Goal: Information Seeking & Learning: Learn about a topic

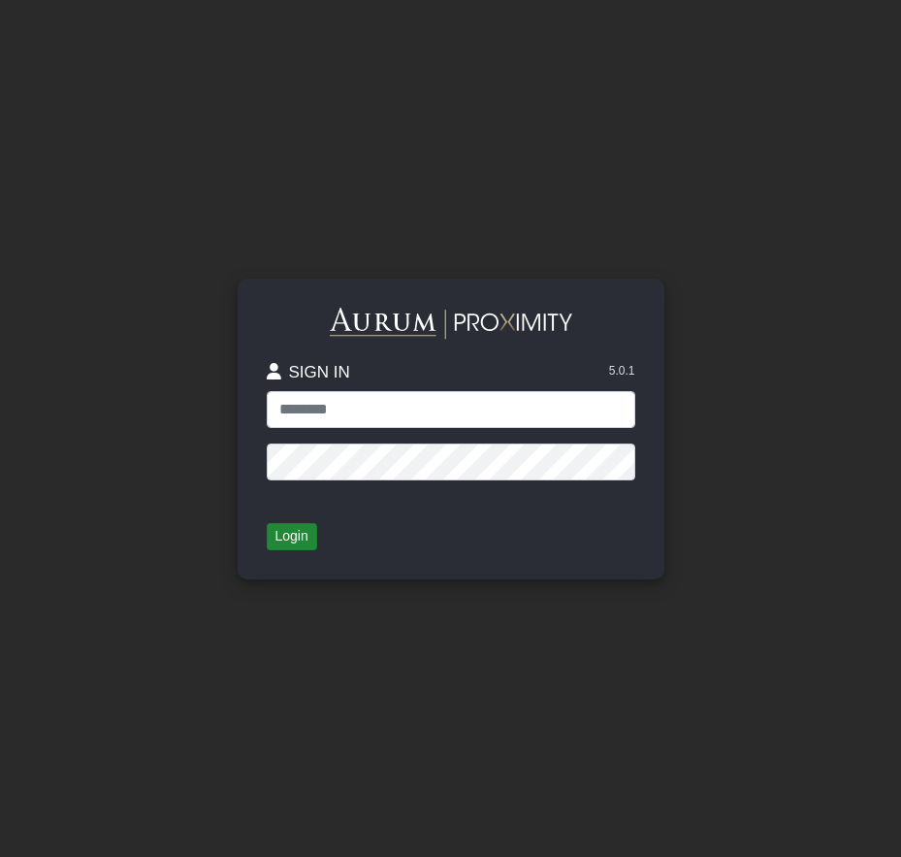
type input "**********"
click at [305, 540] on button "Login" at bounding box center [292, 536] width 50 height 27
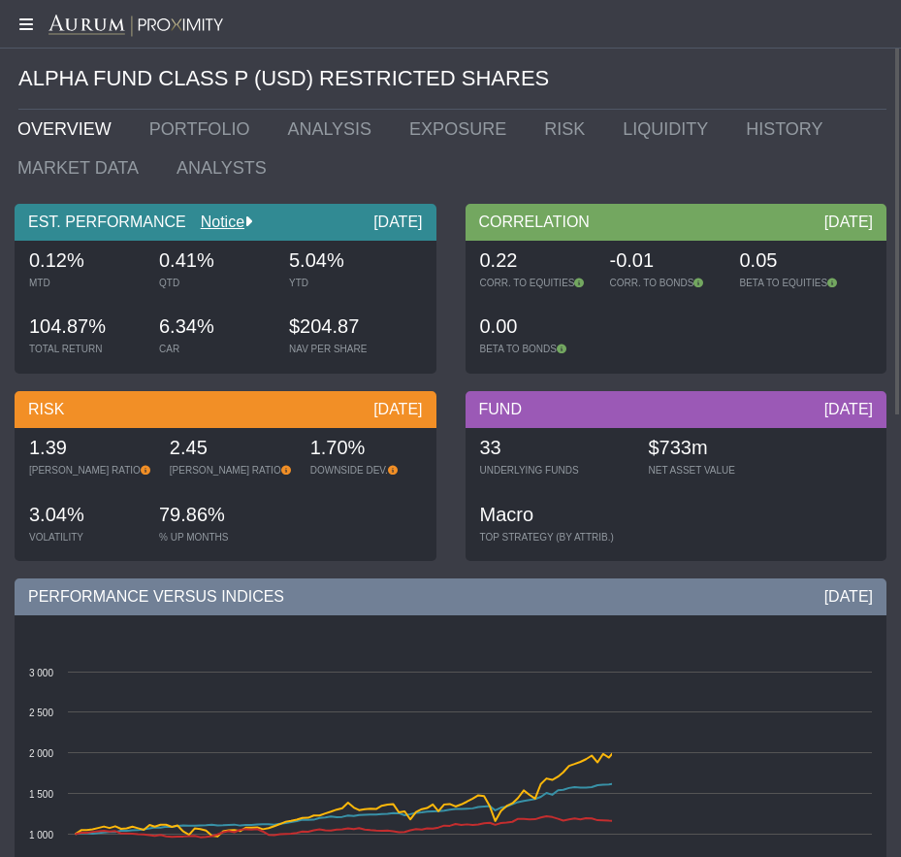
click at [31, 25] on icon at bounding box center [24, 24] width 49 height 16
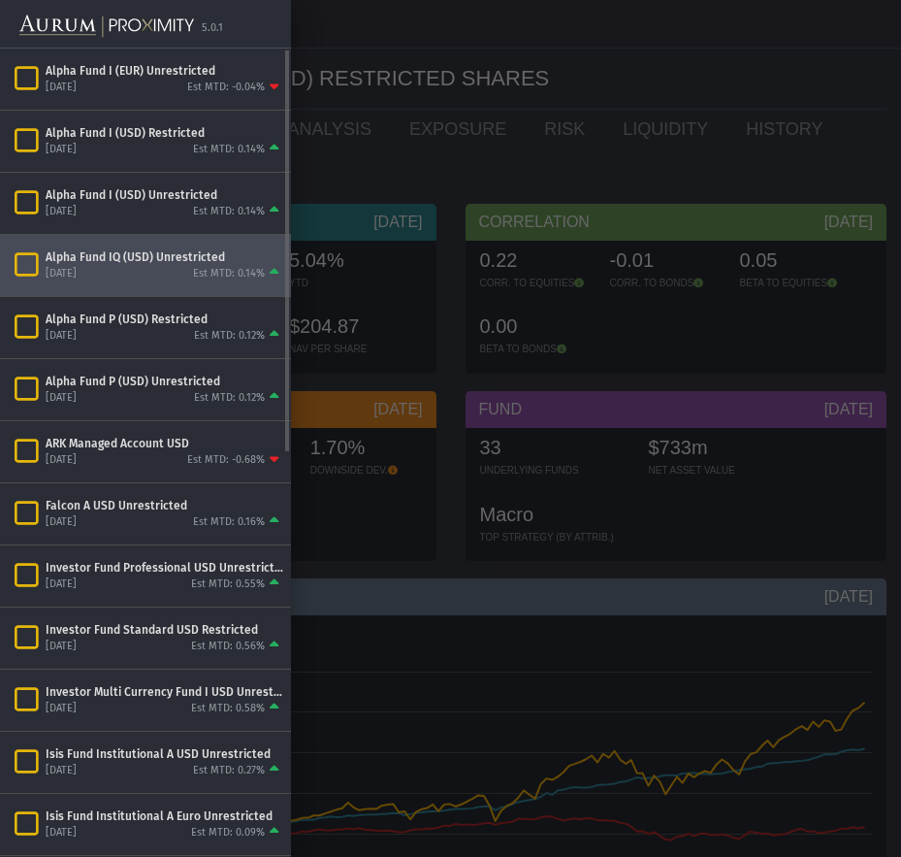
click at [136, 245] on div "Alpha Fund IQ (USD) Unrestricted [DATE] Est MTD: 0.14%" at bounding box center [145, 265] width 291 height 61
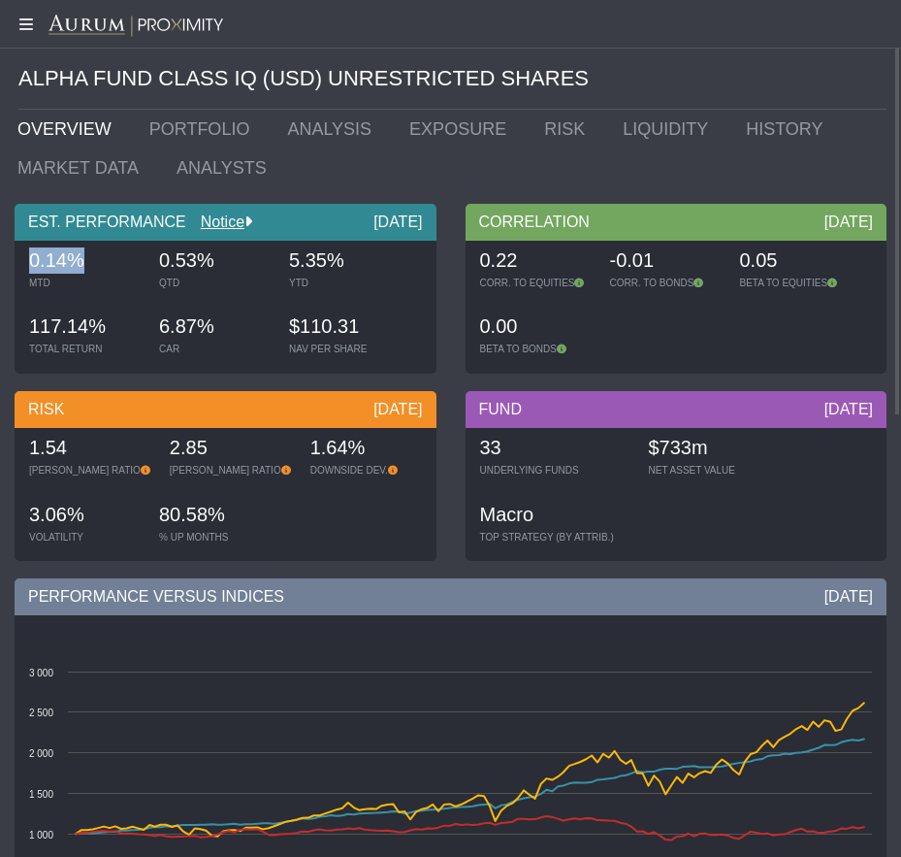
drag, startPoint x: 63, startPoint y: 266, endPoint x: 33, endPoint y: 260, distance: 30.6
click at [30, 260] on div "0.14%" at bounding box center [84, 261] width 111 height 29
drag, startPoint x: 255, startPoint y: 267, endPoint x: 180, endPoint y: 251, distance: 76.3
click at [250, 269] on div "0.53%" at bounding box center [214, 261] width 111 height 29
drag, startPoint x: 158, startPoint y: 266, endPoint x: 353, endPoint y: 264, distance: 195.0
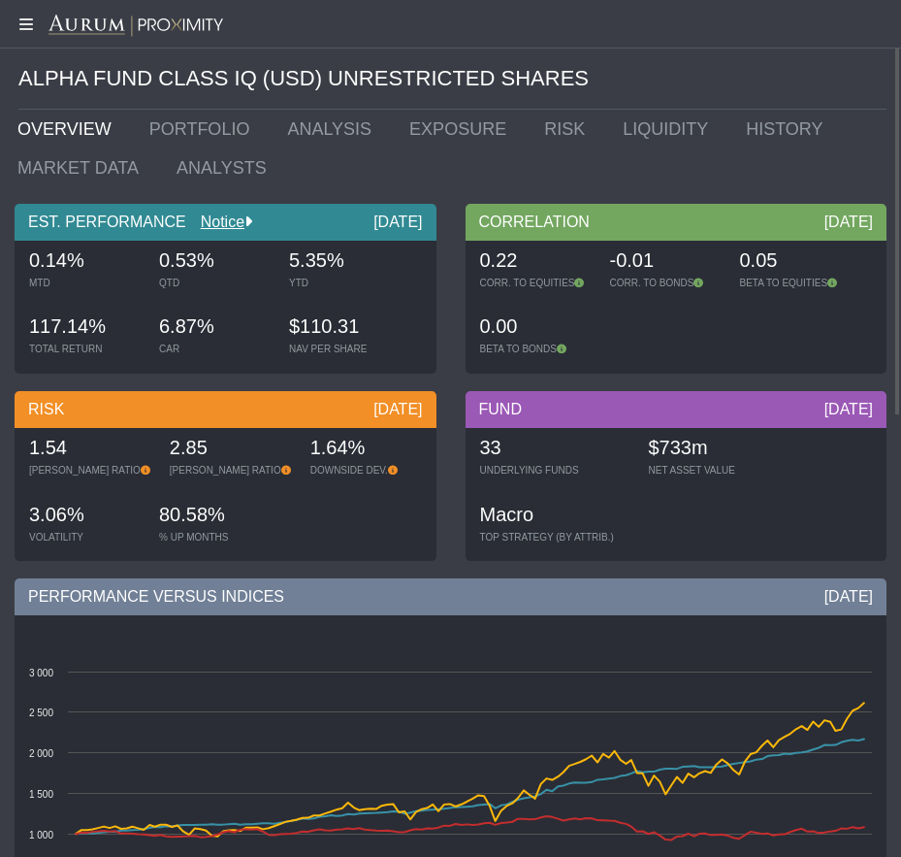
click at [351, 264] on div "0.14% MTD 0.53% QTD 5.35% YTD 117.14% TOTAL RETURN 6.87% CAR $110.31 NAV PER SH…" at bounding box center [225, 307] width 412 height 133
click at [147, 265] on div "0.14% MTD 0.53% QTD 5.35% YTD 117.14% TOTAL RETURN 6.87% CAR $110.31 NAV PER SH…" at bounding box center [225, 307] width 412 height 133
drag, startPoint x: 146, startPoint y: 257, endPoint x: 207, endPoint y: 260, distance: 60.2
click at [207, 260] on div "0.14% MTD 0.53% QTD 5.35% YTD 117.14% TOTAL RETURN 6.87% CAR $110.31 NAV PER SH…" at bounding box center [225, 307] width 412 height 133
click at [289, 256] on div "0.14% MTD 0.53% QTD 5.35% YTD 117.14% TOTAL RETURN 6.87% CAR $110.31 NAV PER SH…" at bounding box center [225, 307] width 412 height 133
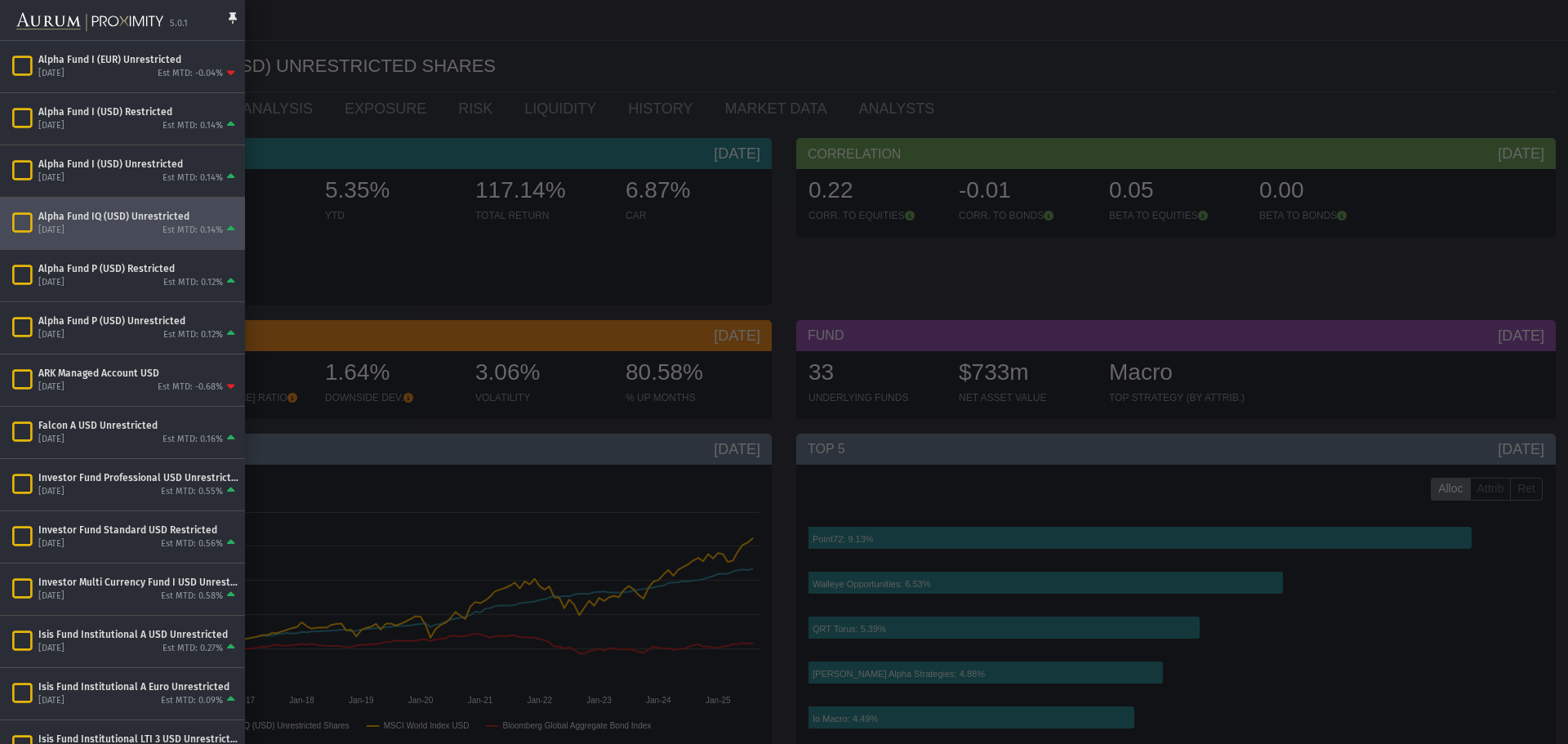
click at [291, 36] on div at bounding box center [784, 372] width 1568 height 744
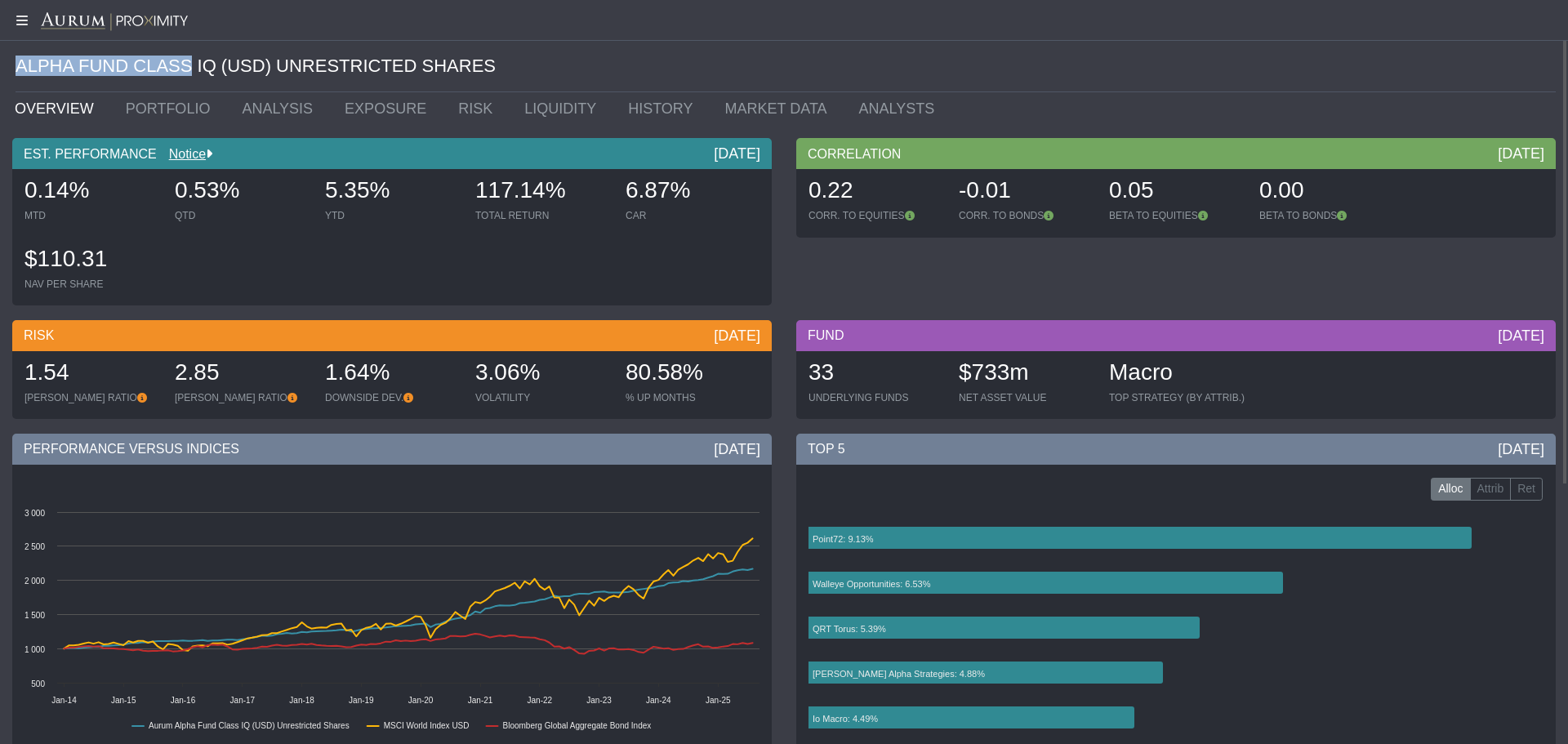
drag, startPoint x: 13, startPoint y: 66, endPoint x: 176, endPoint y: 60, distance: 163.1
click at [176, 60] on div "ALPHA FUND CLASS IQ (USD) UNRESTRICTED SHARES" at bounding box center [784, 66] width 1568 height 51
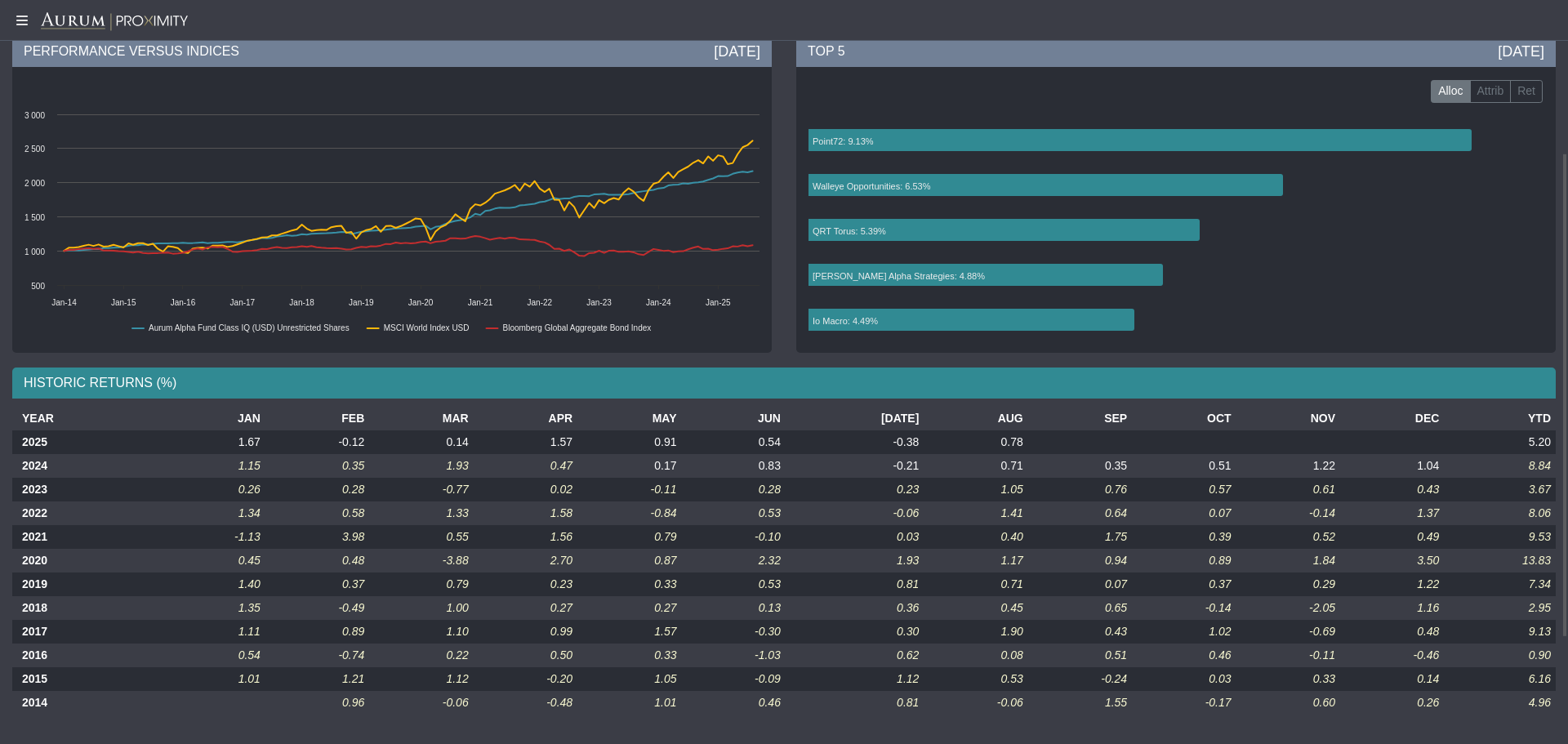
scroll to position [152, 0]
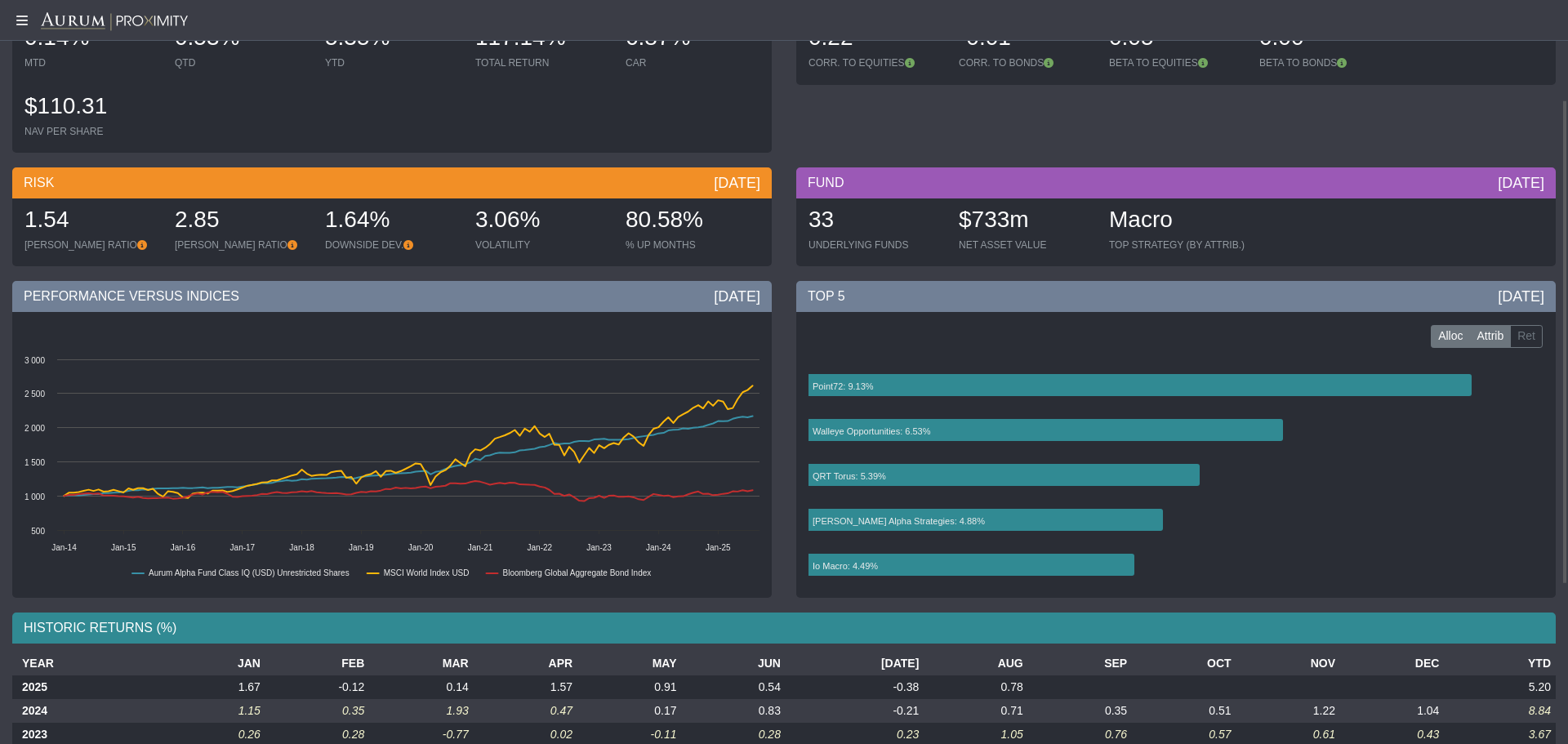
click at [757, 333] on label "Attrib" at bounding box center [1490, 336] width 41 height 23
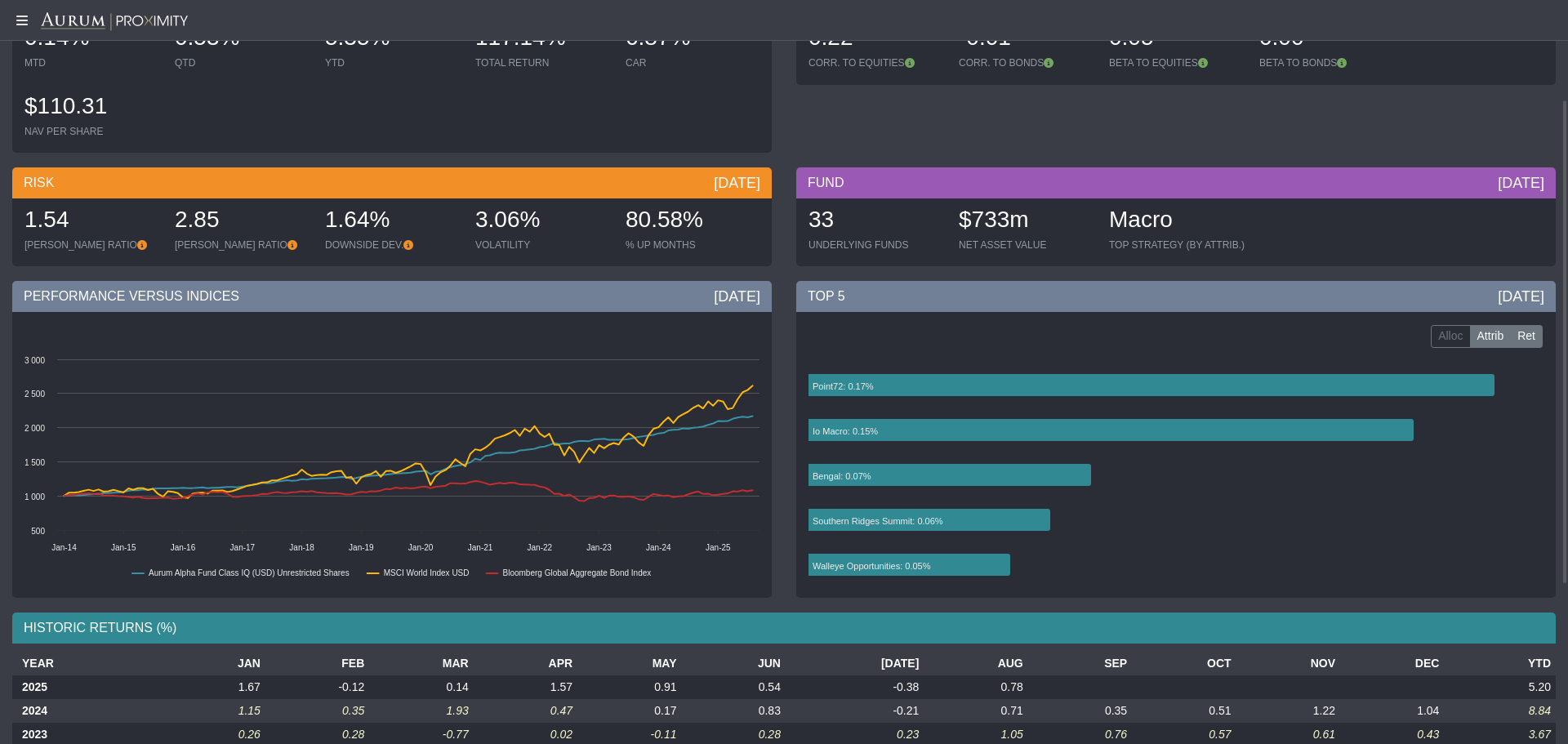
click at [757, 332] on label "Ret" at bounding box center [1526, 336] width 33 height 23
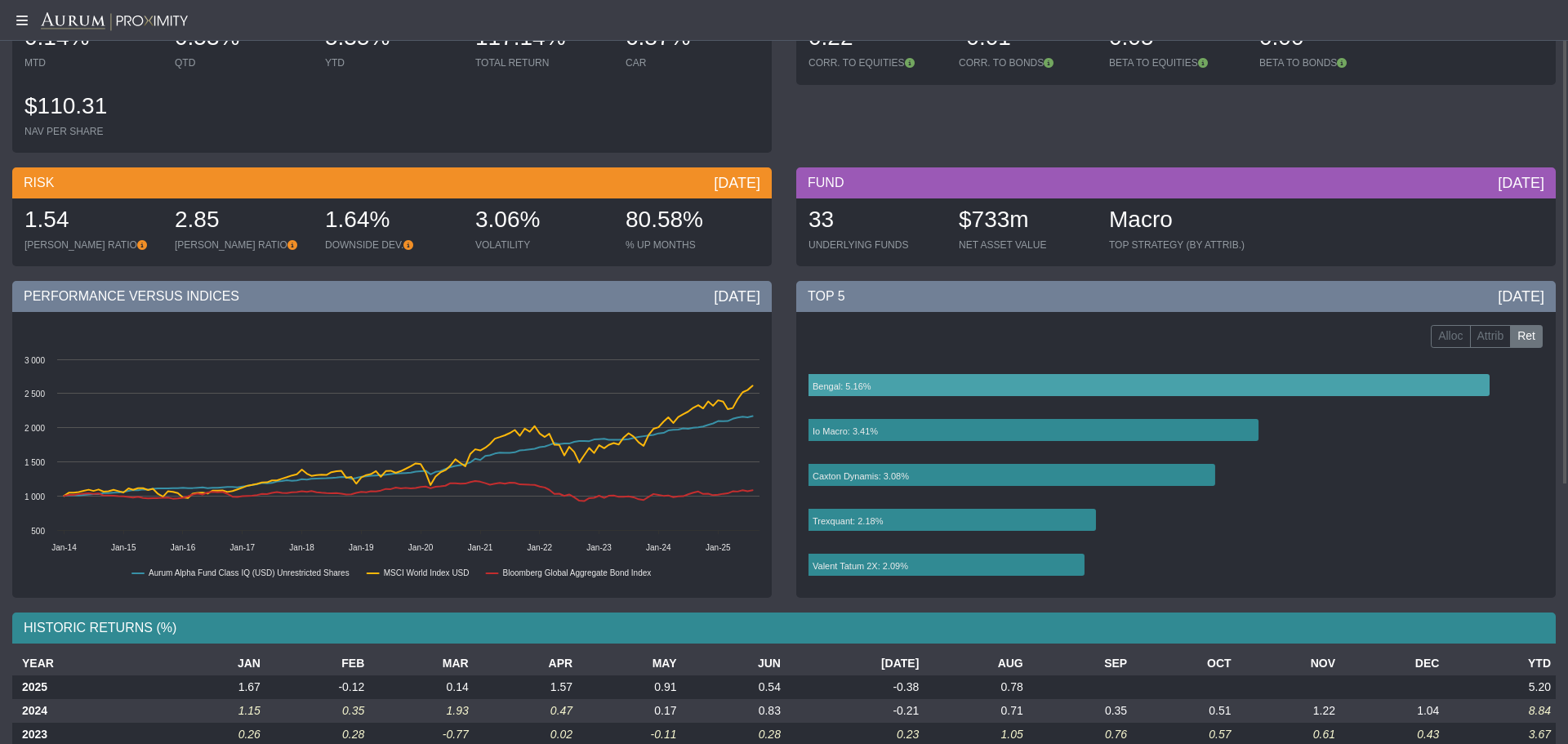
scroll to position [0, 0]
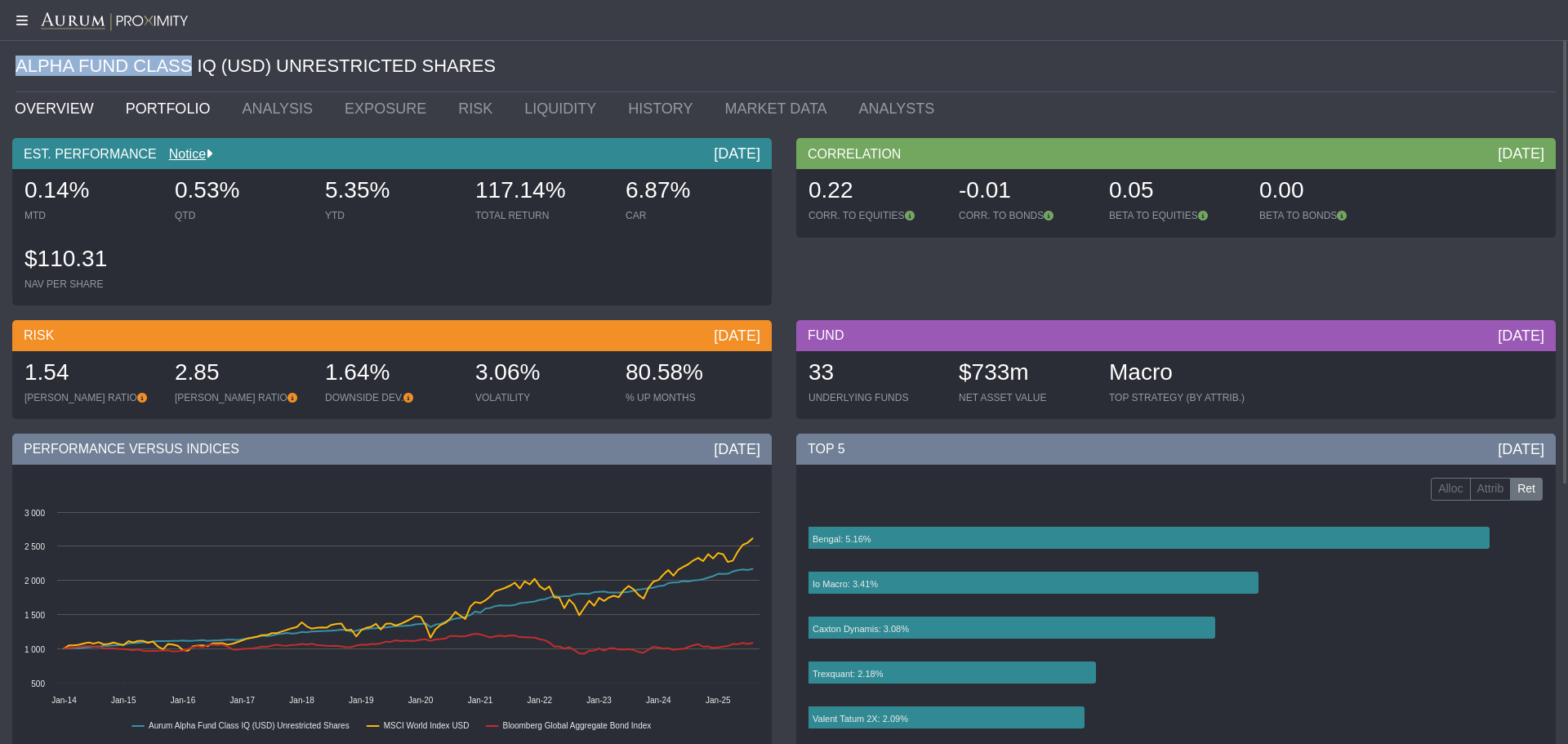
click at [158, 104] on link "PORTFOLIO" at bounding box center [172, 109] width 117 height 33
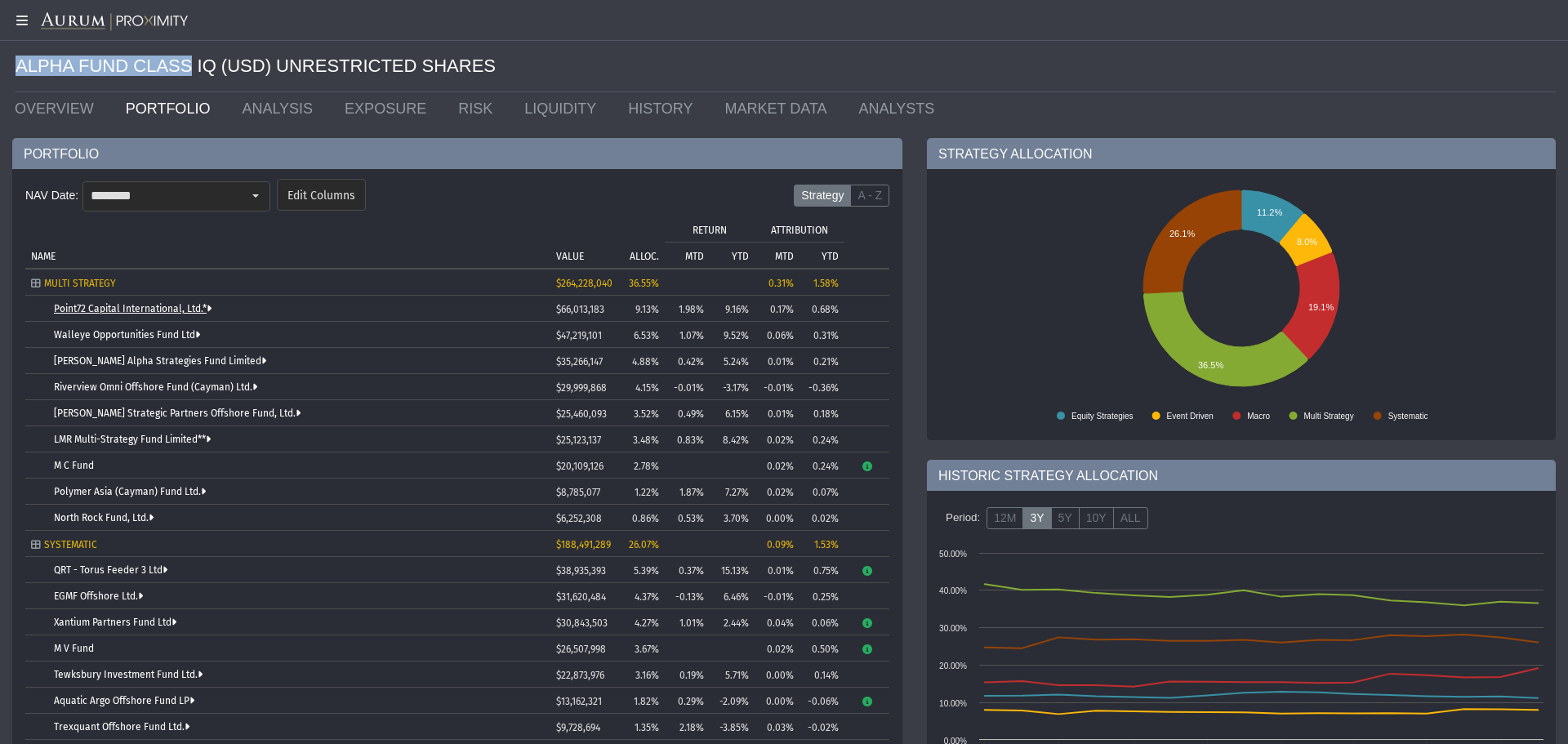
click at [182, 305] on link "Point72 Capital International, Ltd.*" at bounding box center [132, 309] width 157 height 12
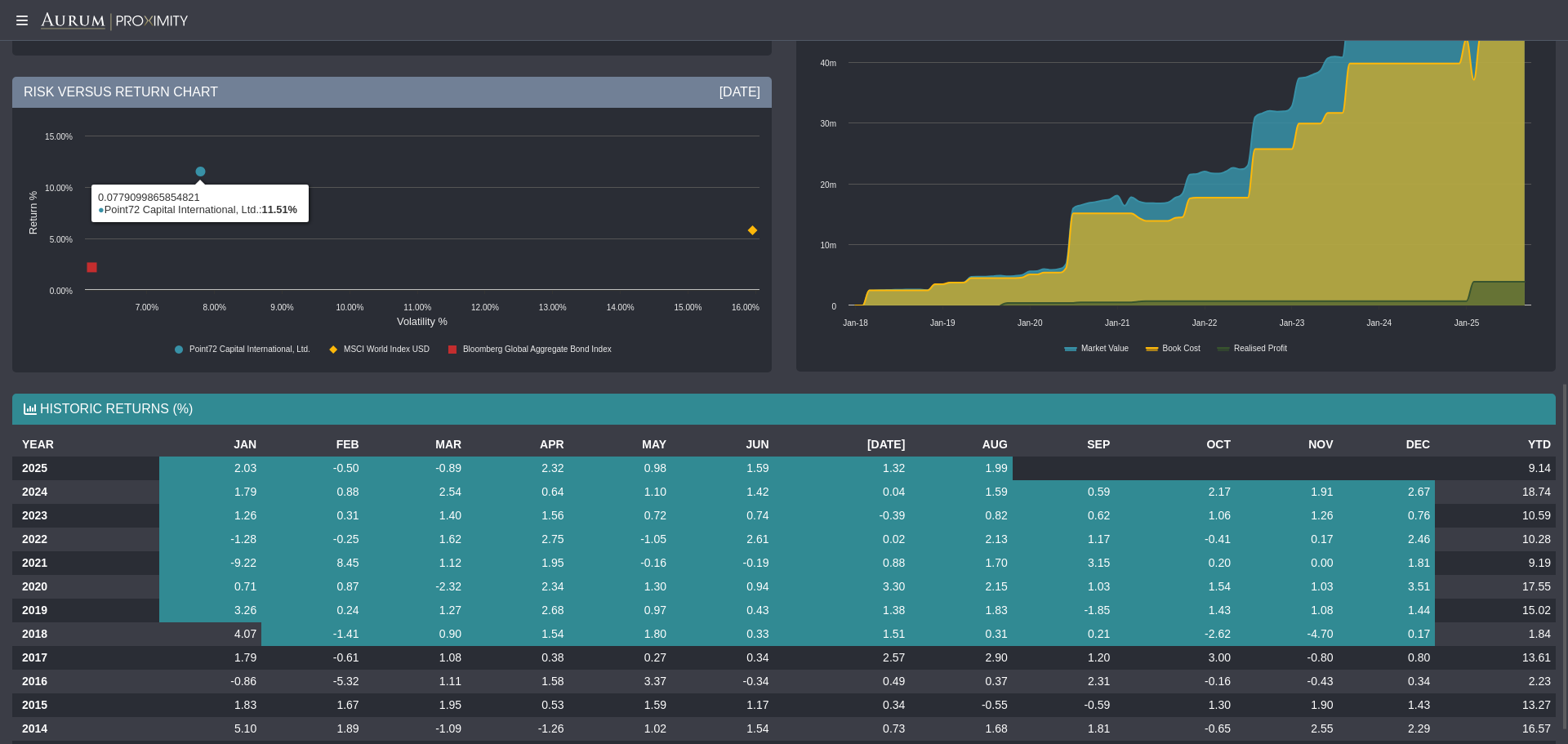
scroll to position [845, 0]
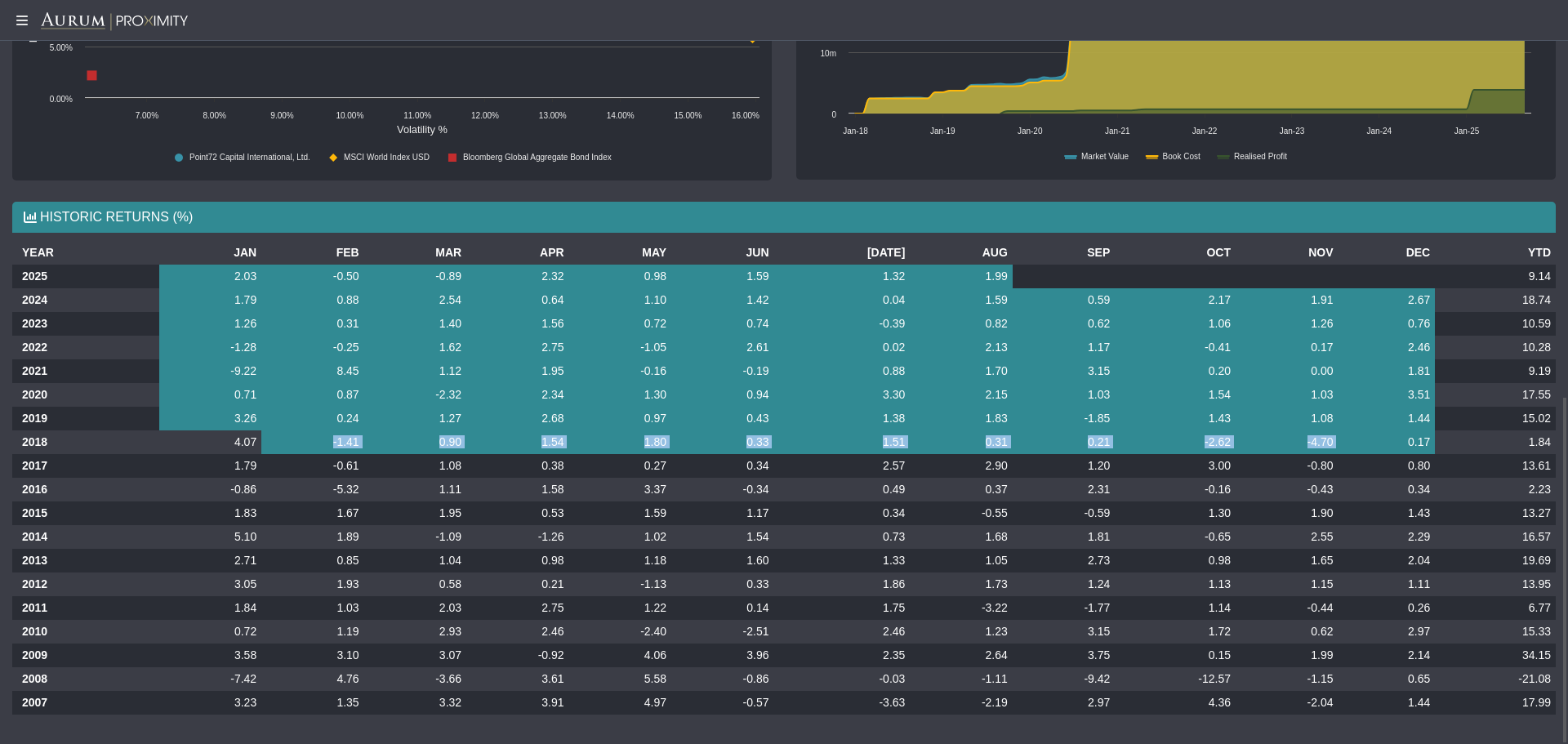
drag, startPoint x: 339, startPoint y: 439, endPoint x: 1401, endPoint y: 425, distance: 1062.1
click at [757, 433] on tr "2018 4.07 -1.41 0.90 1.54 1.80 0.33 1.51 0.31 0.21 -2.62 -4.70 0.17 1.84" at bounding box center [784, 442] width 1543 height 24
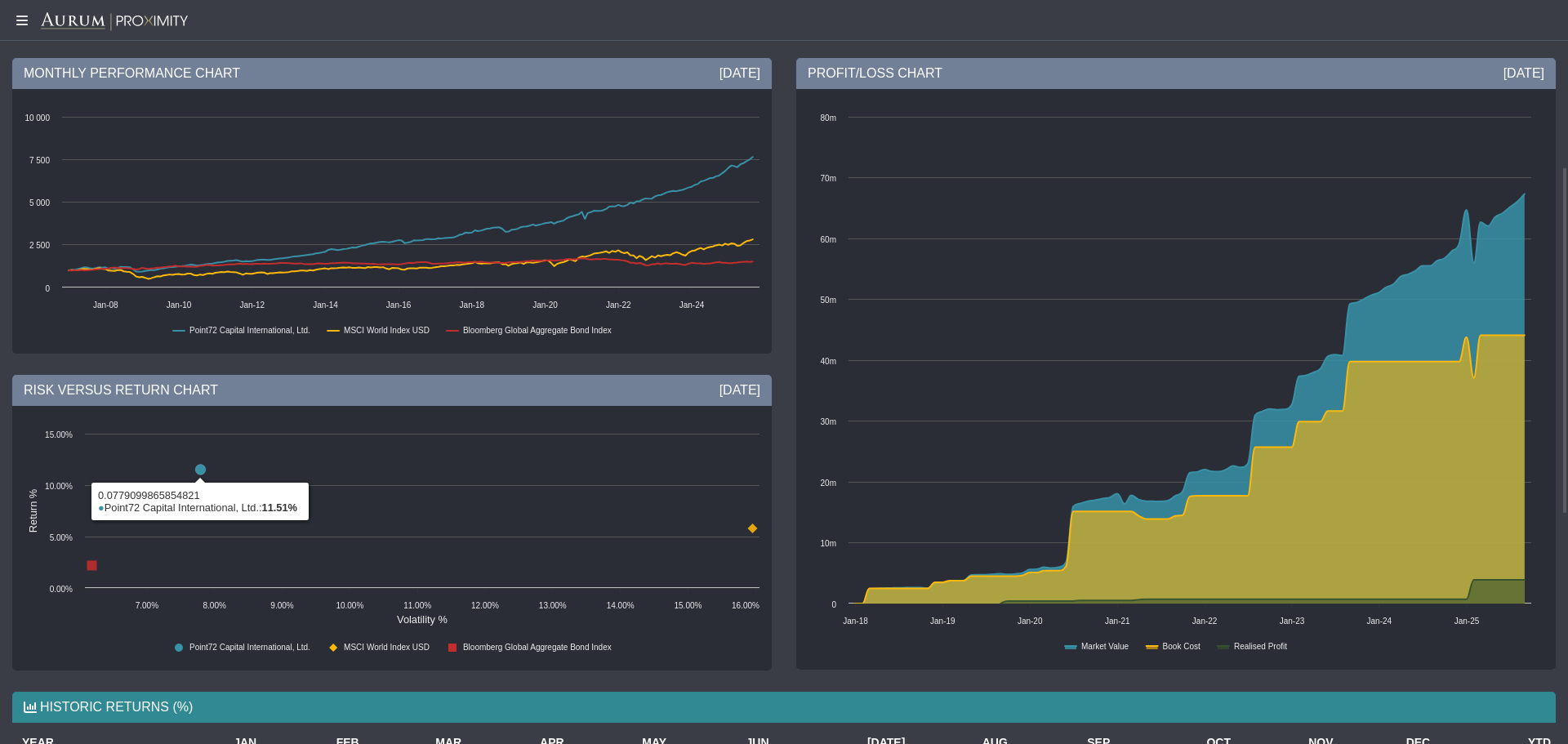
scroll to position [0, 0]
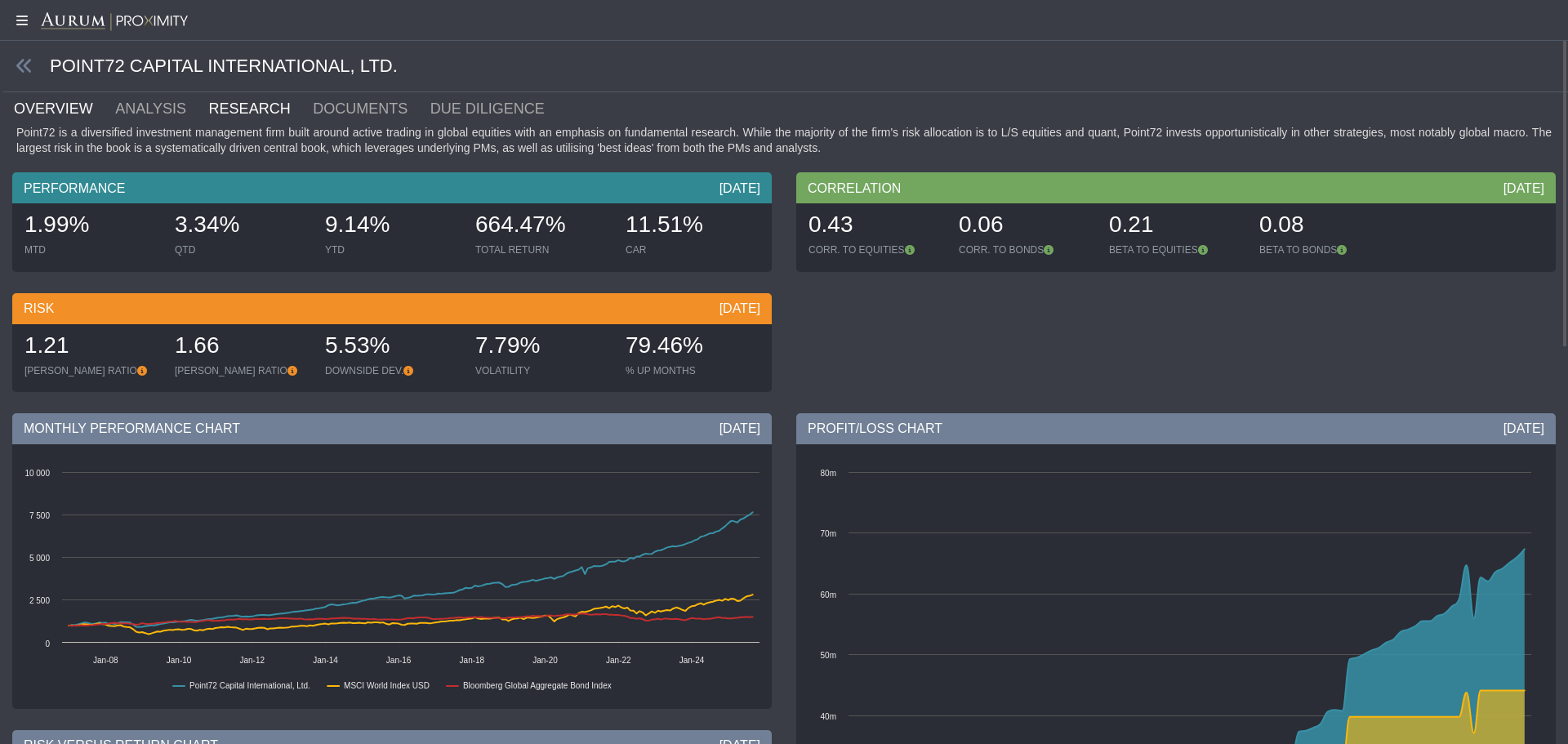
click at [209, 105] on link "RESEARCH" at bounding box center [259, 109] width 104 height 33
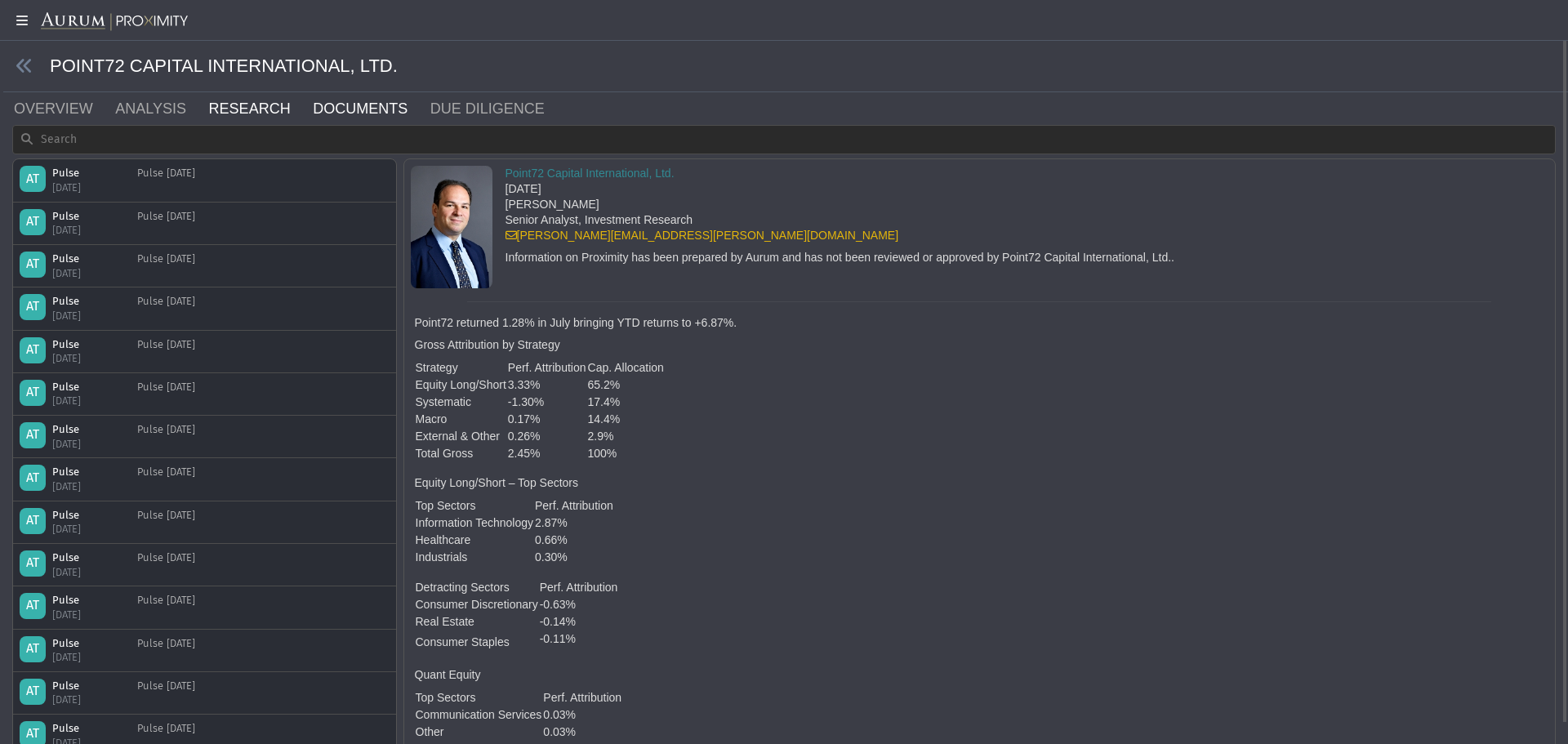
click at [311, 101] on link "DOCUMENTS" at bounding box center [370, 109] width 118 height 33
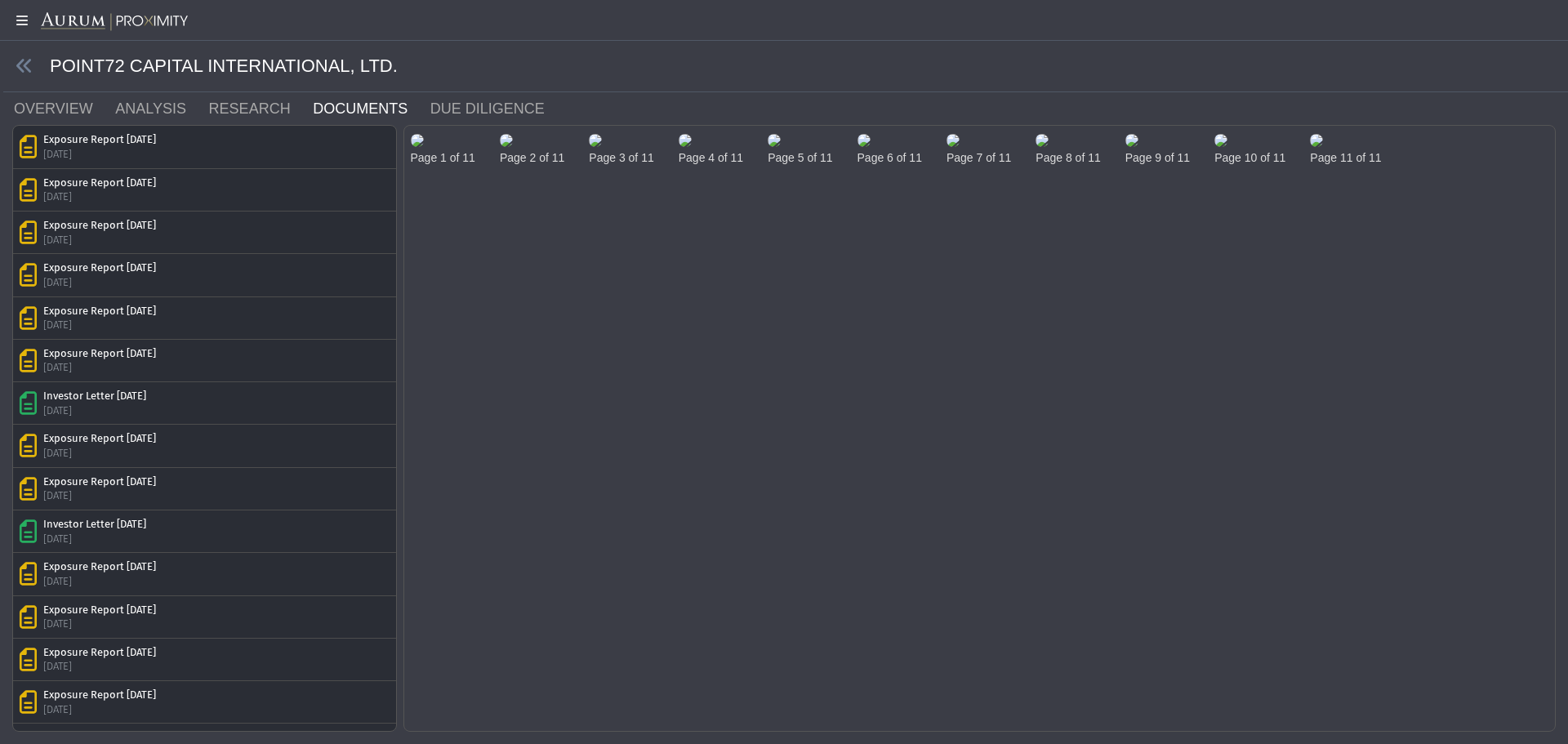
click at [423, 147] on img at bounding box center [417, 141] width 13 height 13
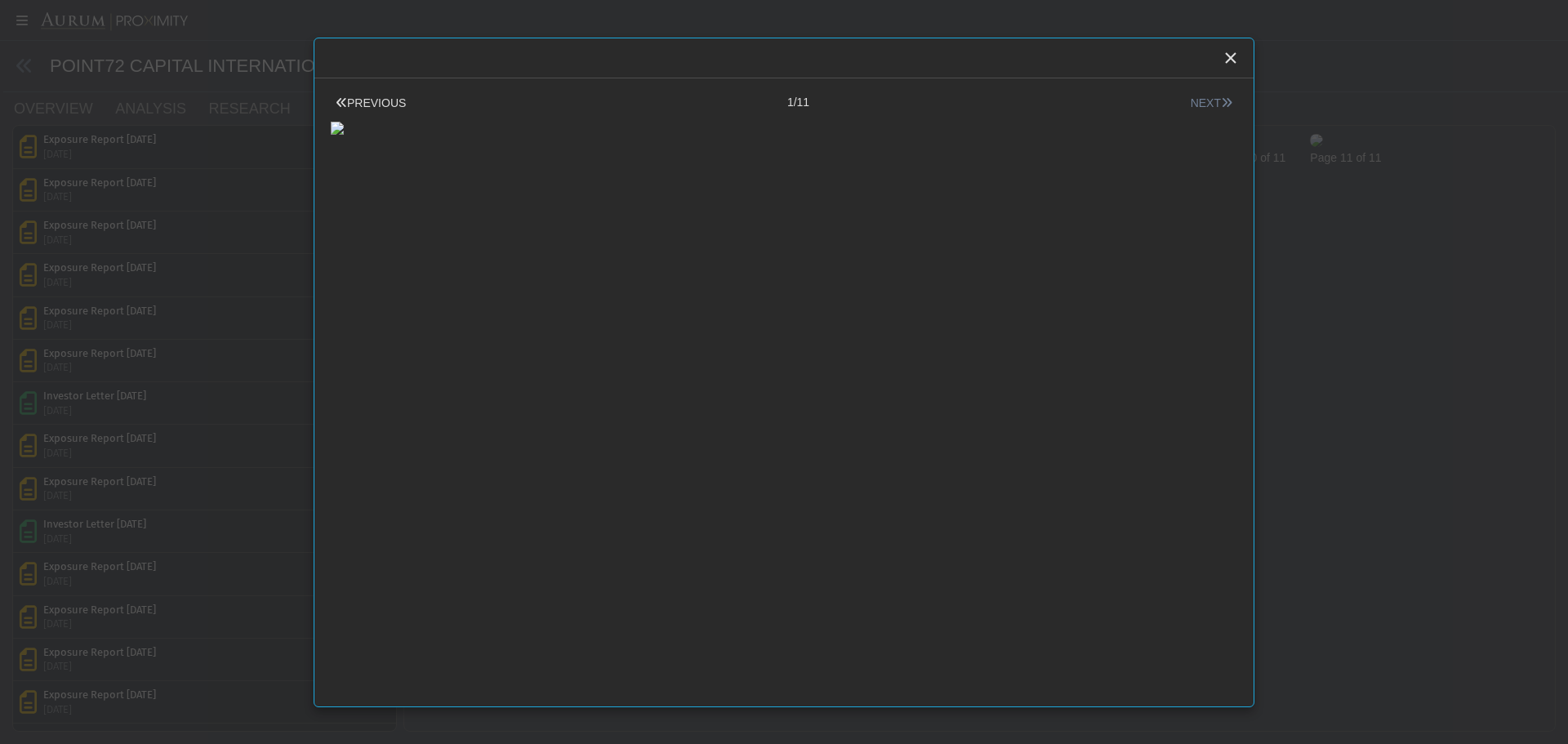
click at [757, 101] on button "NEXT" at bounding box center [1211, 104] width 51 height 17
click at [757, 52] on icon "Close" at bounding box center [1230, 57] width 14 height 14
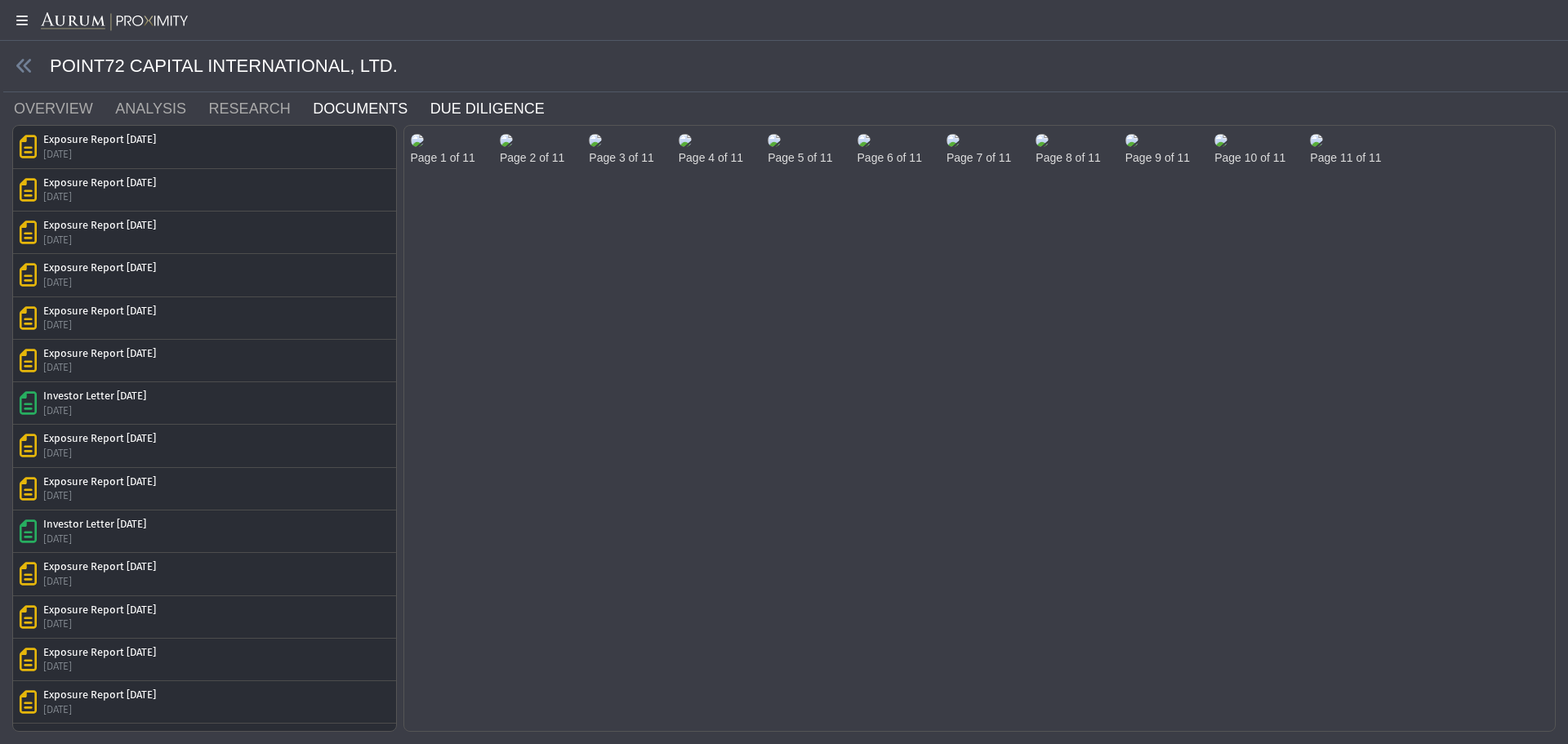
click at [460, 102] on link "DUE DILIGENCE" at bounding box center [497, 109] width 137 height 33
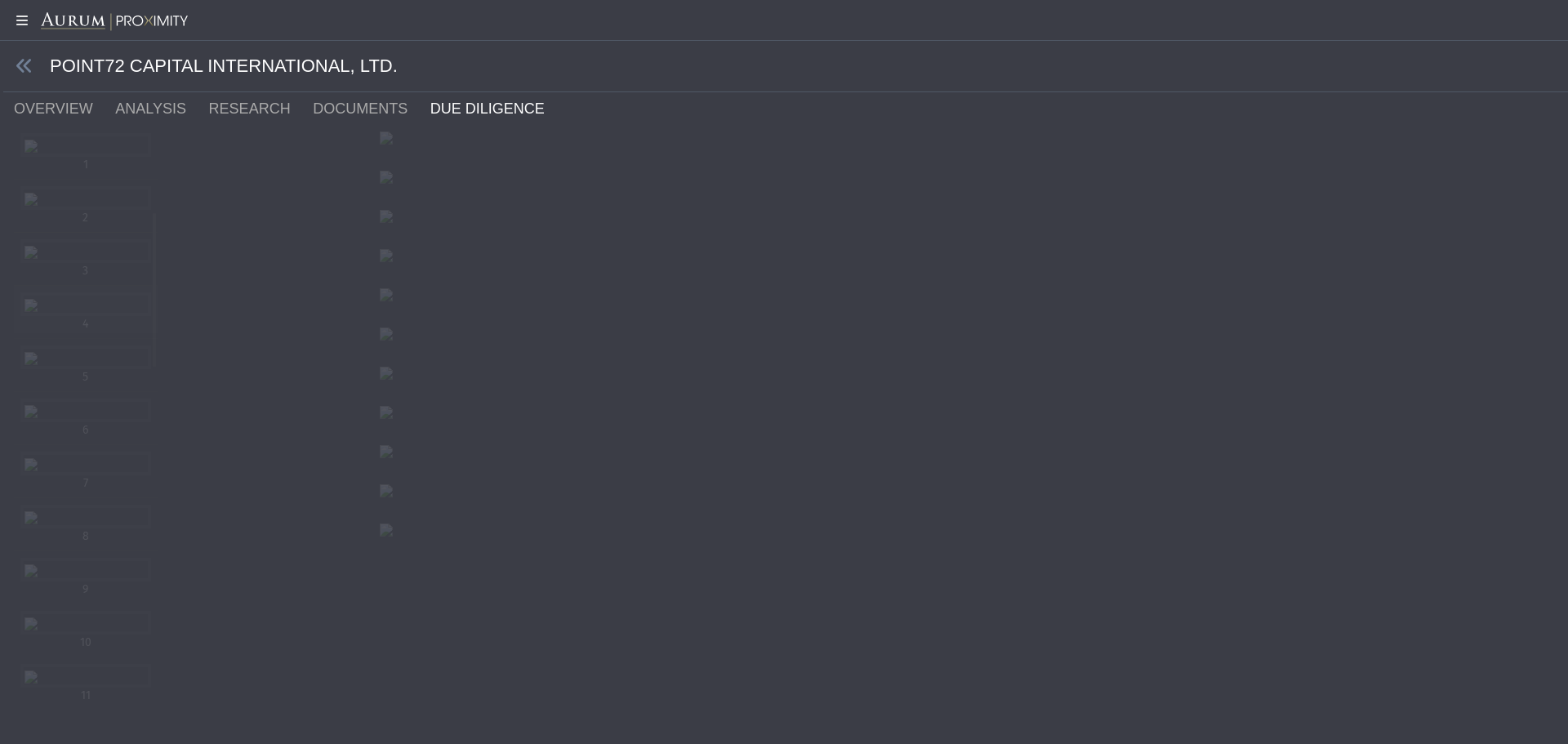
scroll to position [408, 0]
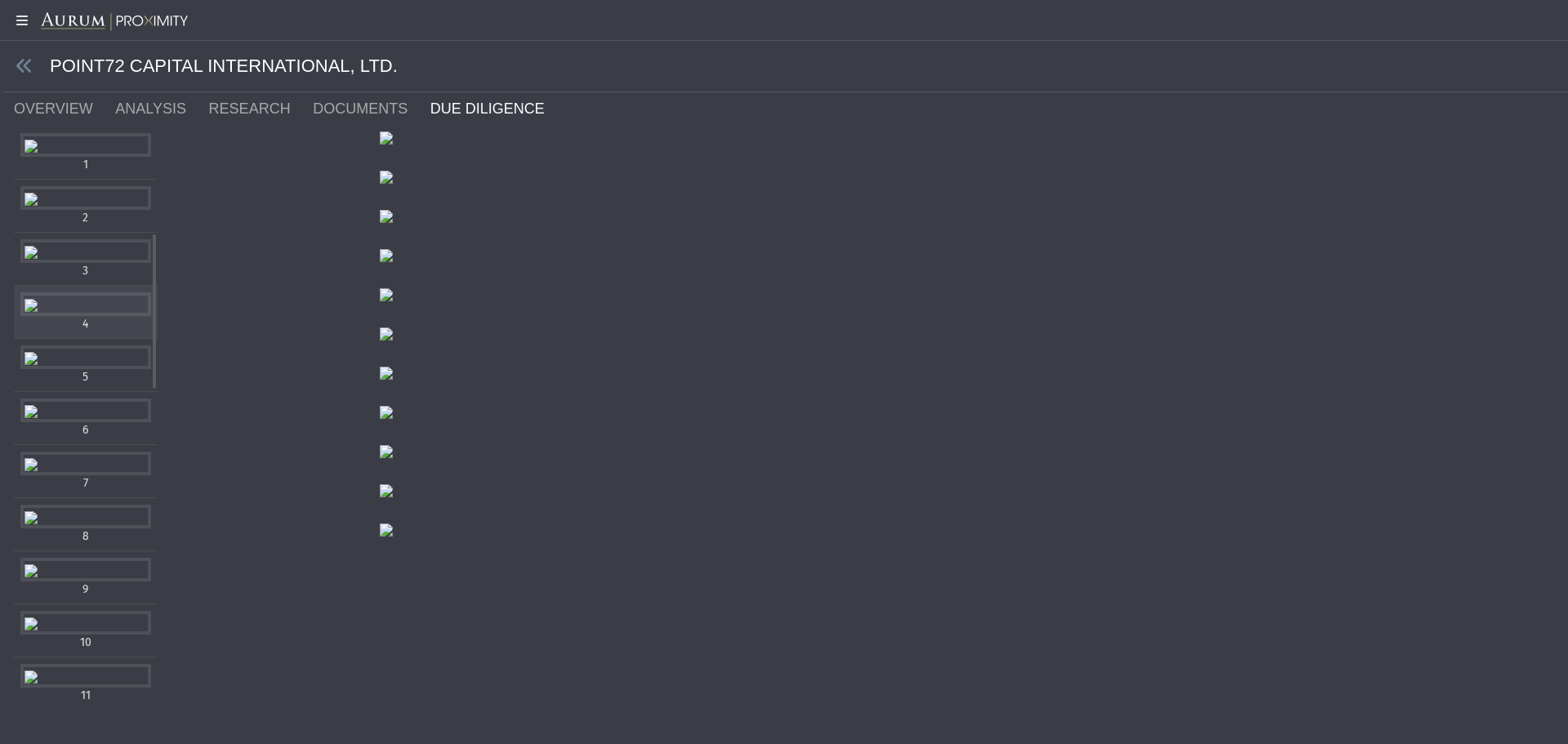
click at [109, 316] on div "Items" at bounding box center [85, 304] width 130 height 24
click at [93, 369] on div "Items" at bounding box center [85, 357] width 130 height 24
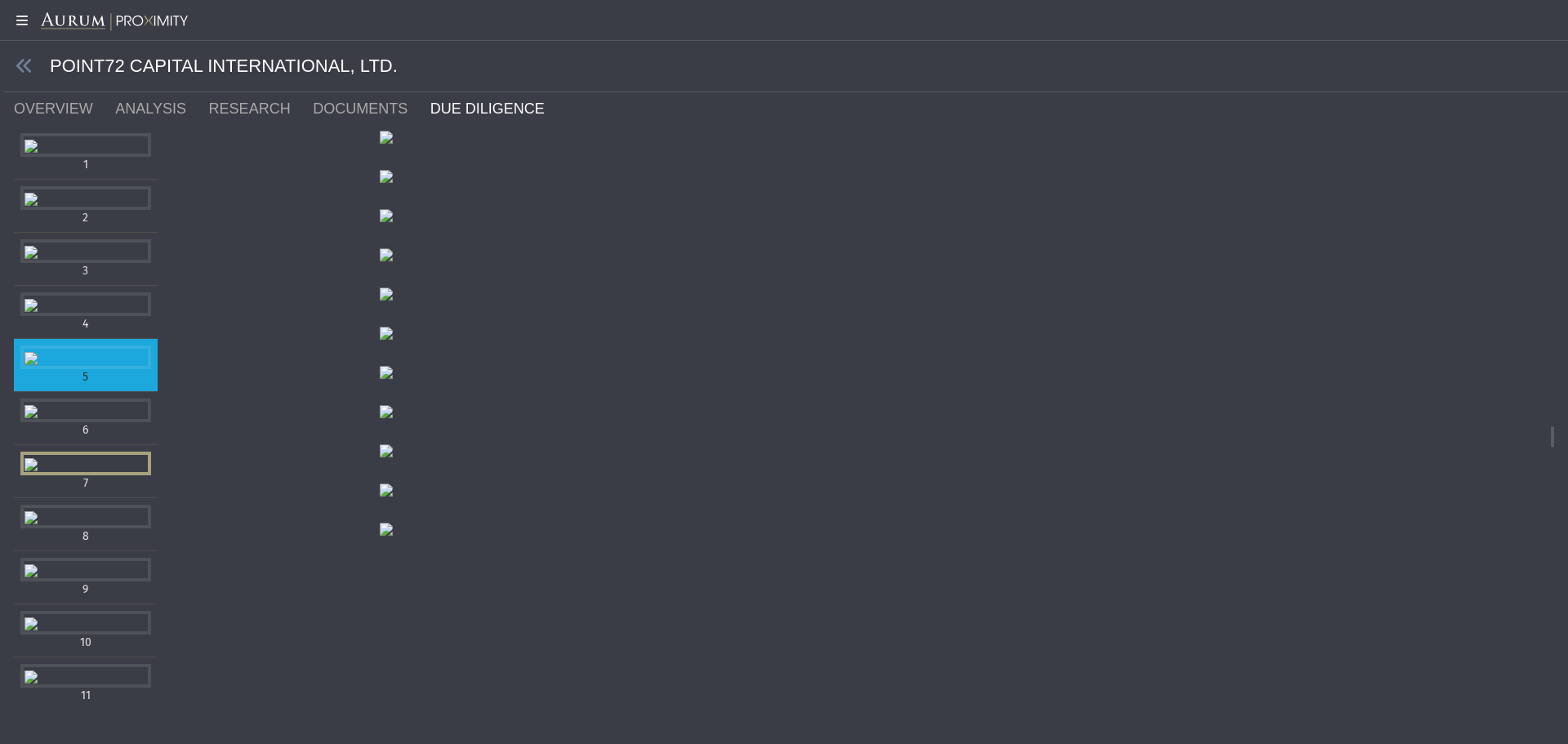
scroll to position [7179, 0]
click at [28, 115] on link "OVERVIEW" at bounding box center [63, 109] width 101 height 33
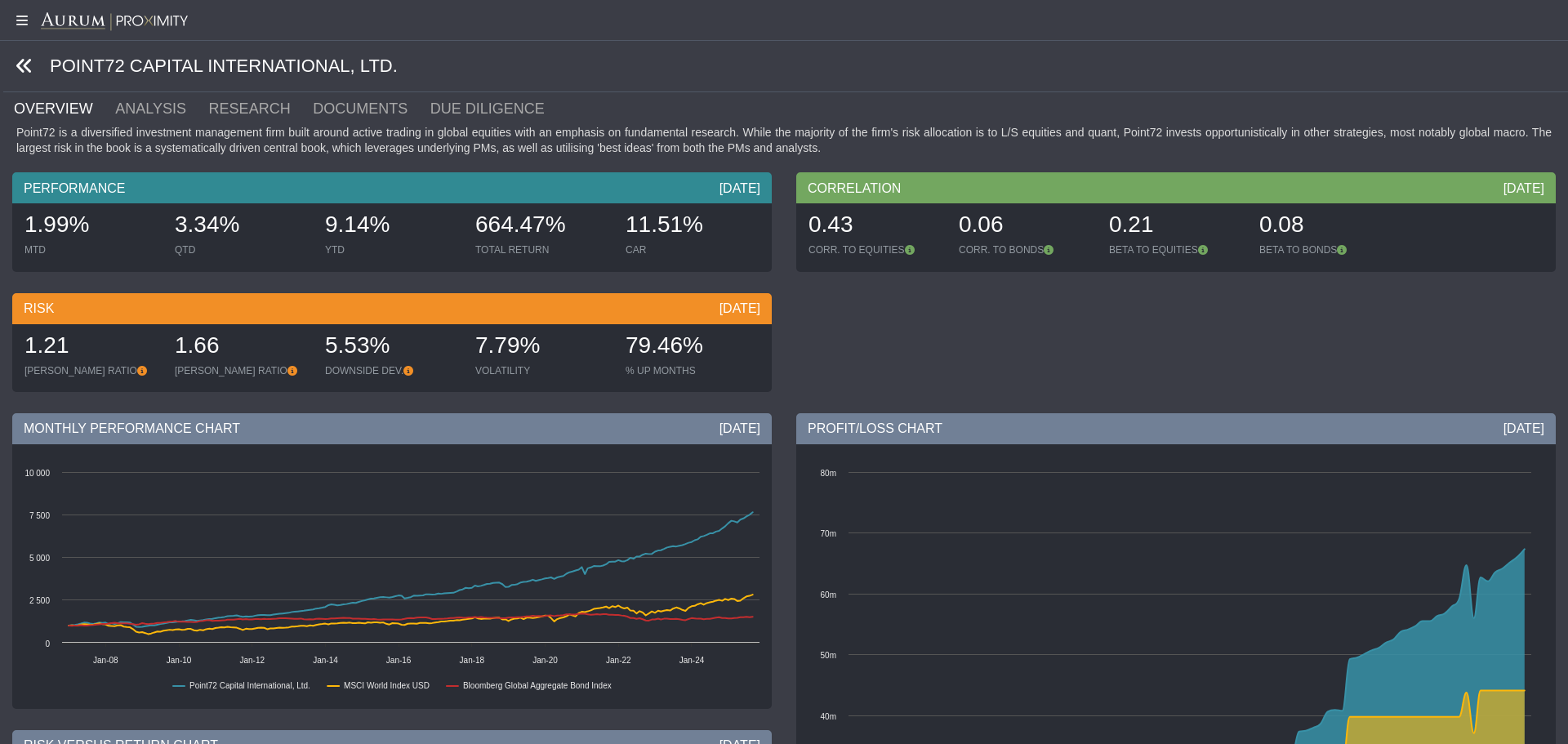
click at [21, 66] on icon at bounding box center [24, 66] width 18 height 18
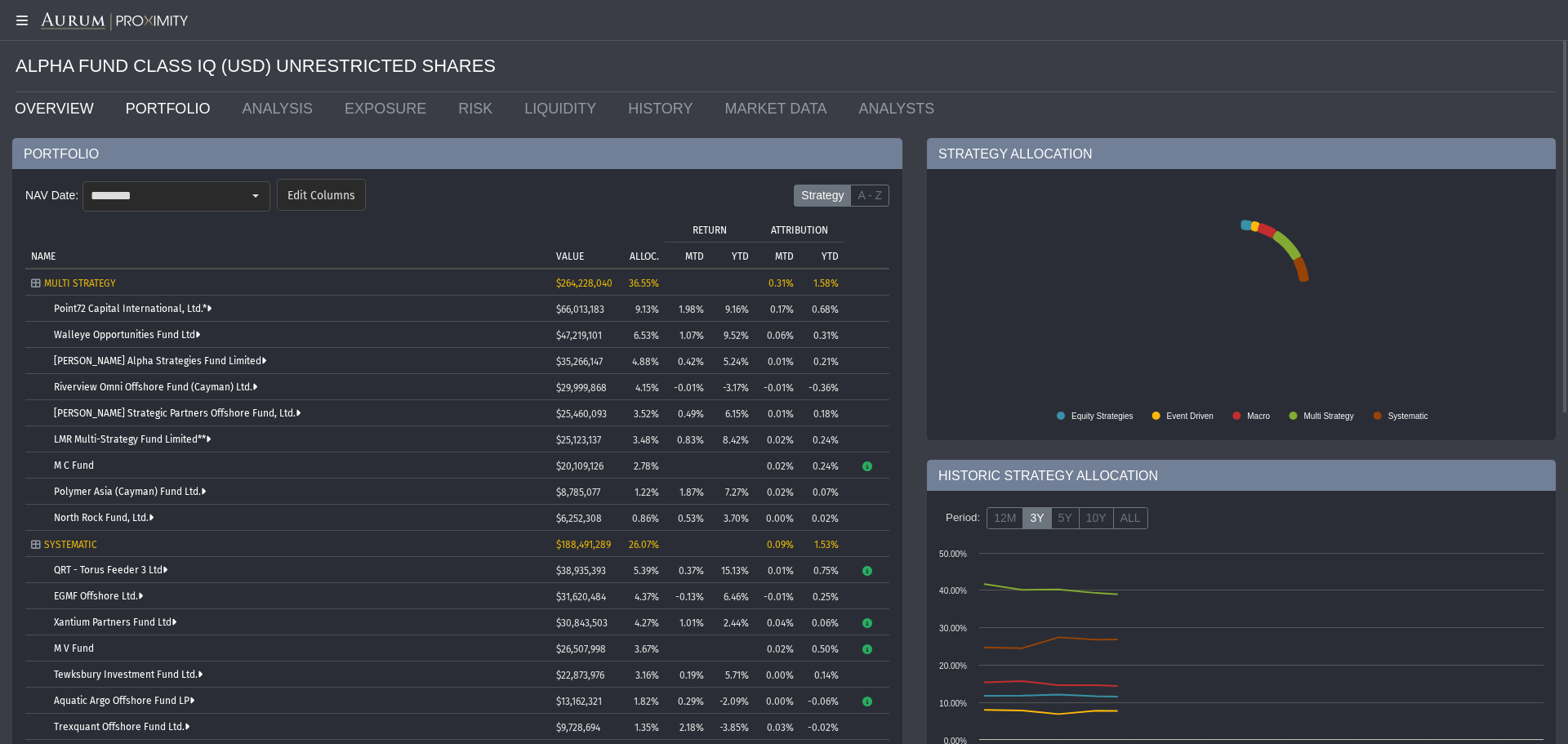
click at [75, 106] on link "OVERVIEW" at bounding box center [58, 109] width 111 height 33
